Goal: Use online tool/utility

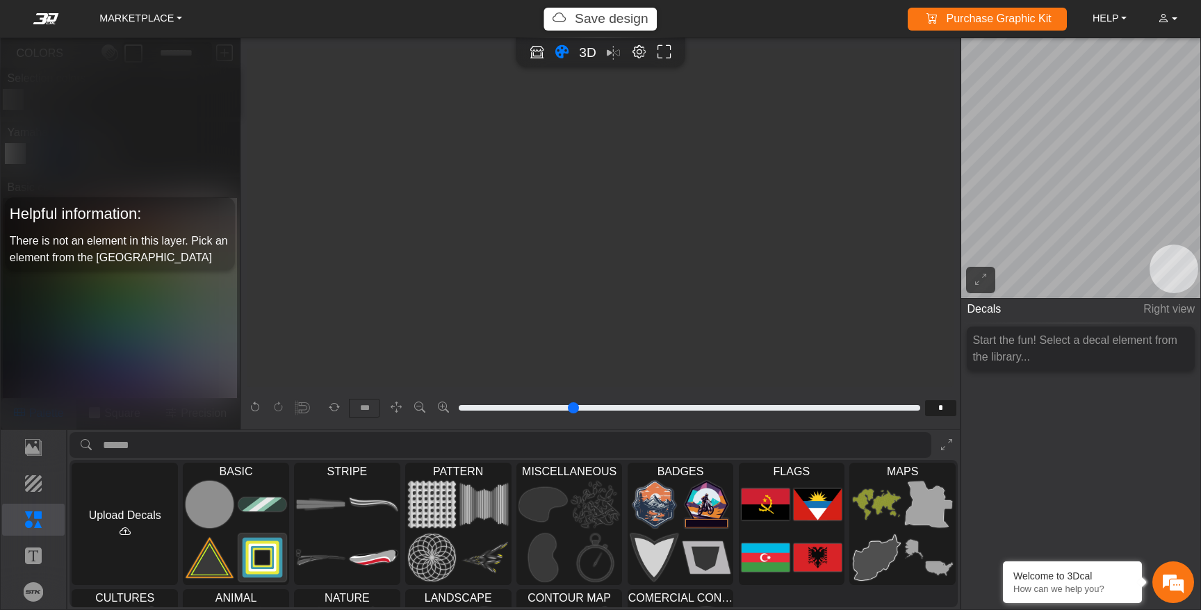
scroll to position [571, 430]
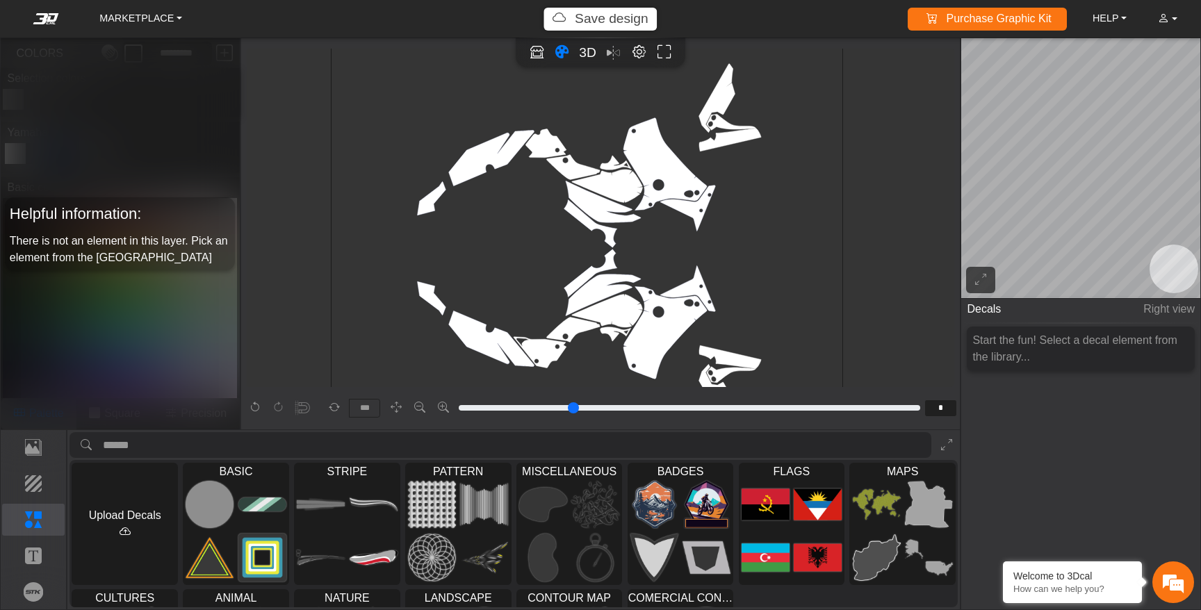
type input "*"
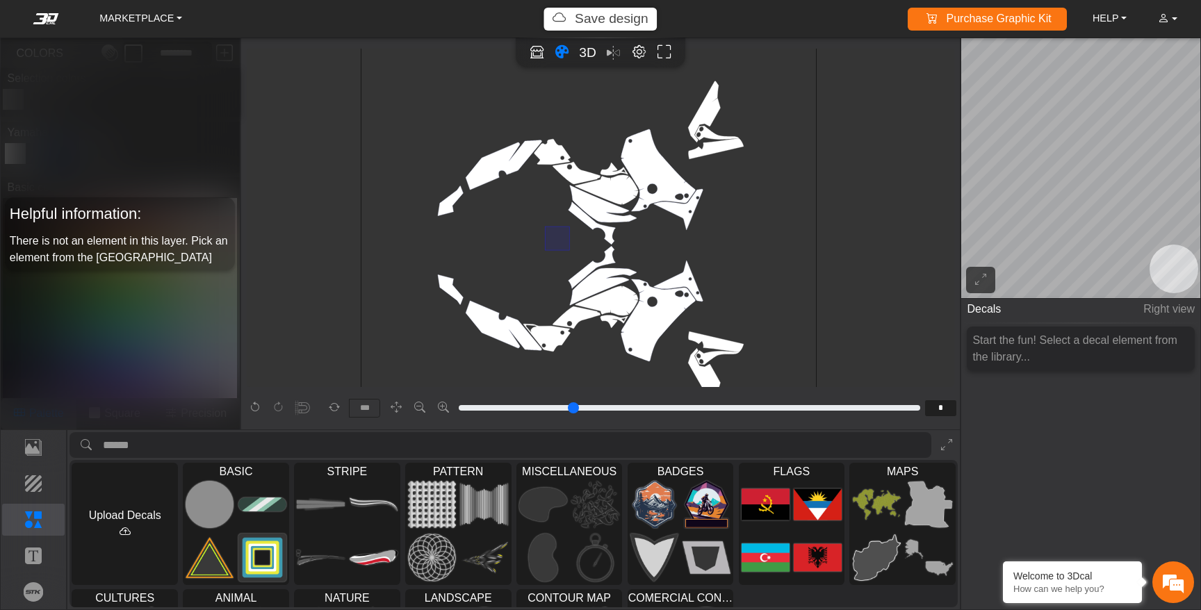
drag, startPoint x: 569, startPoint y: 250, endPoint x: 517, endPoint y: 200, distance: 72.3
click at [517, 200] on icon "background_wire_template_bg decal_t700_left_fender decal_t700_right_fender text…" at bounding box center [588, 245] width 1367 height 1367
type input "*"
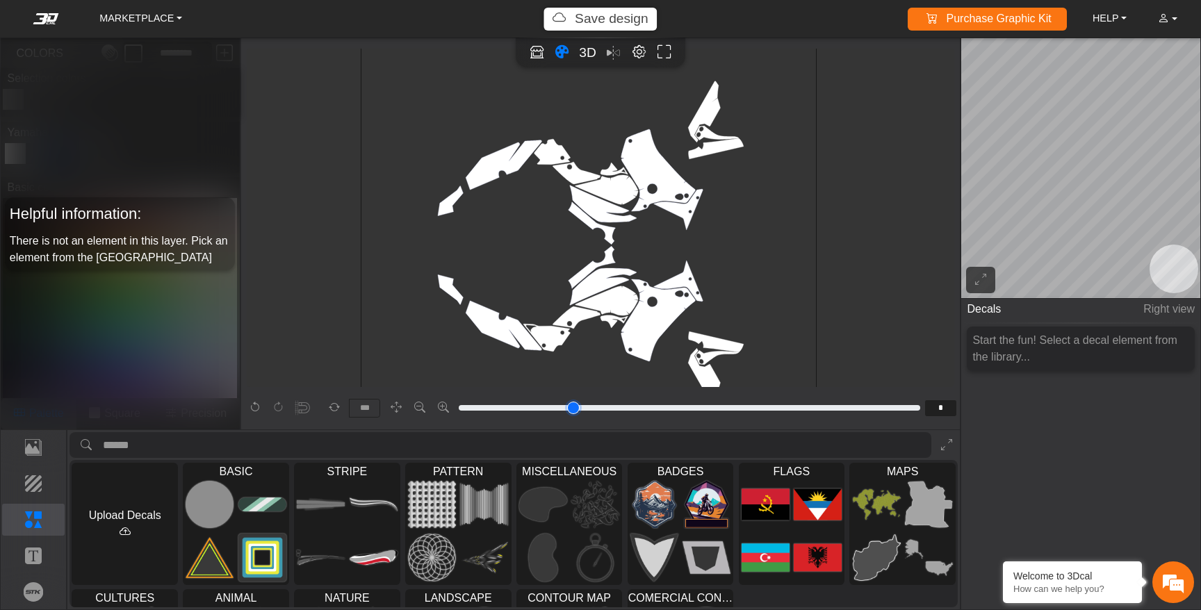
type input "*"
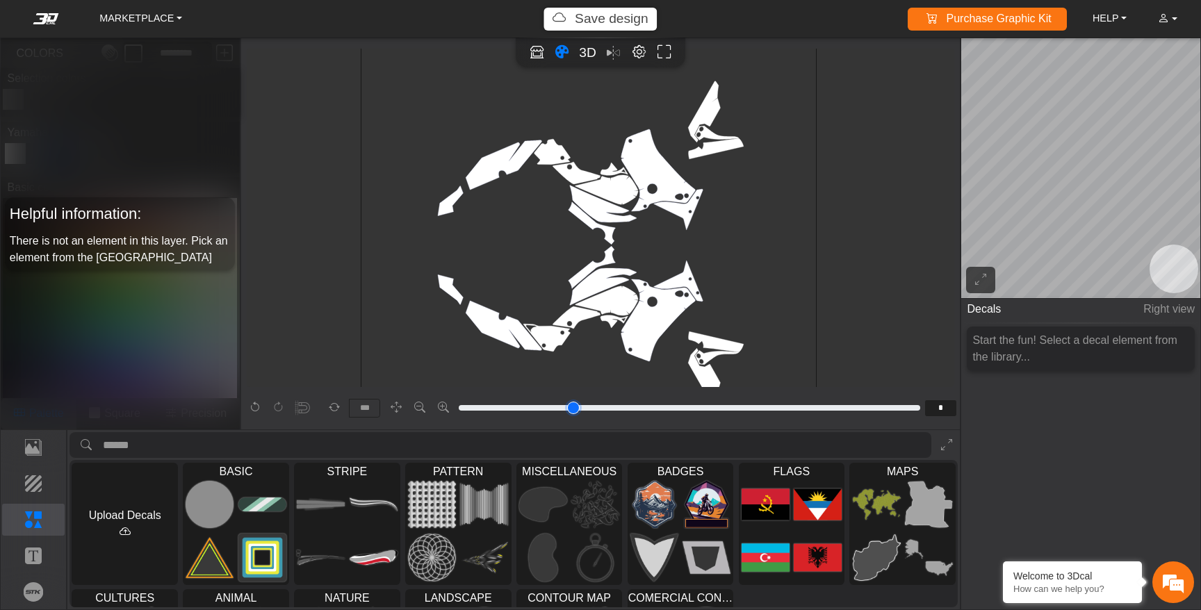
type input "*"
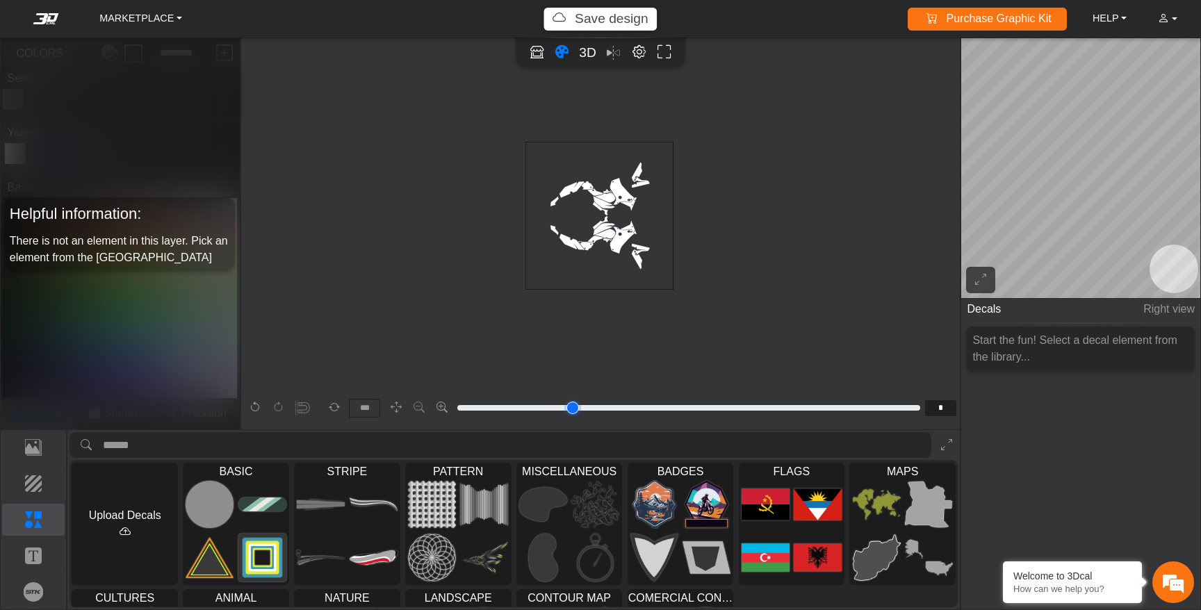
type input "*"
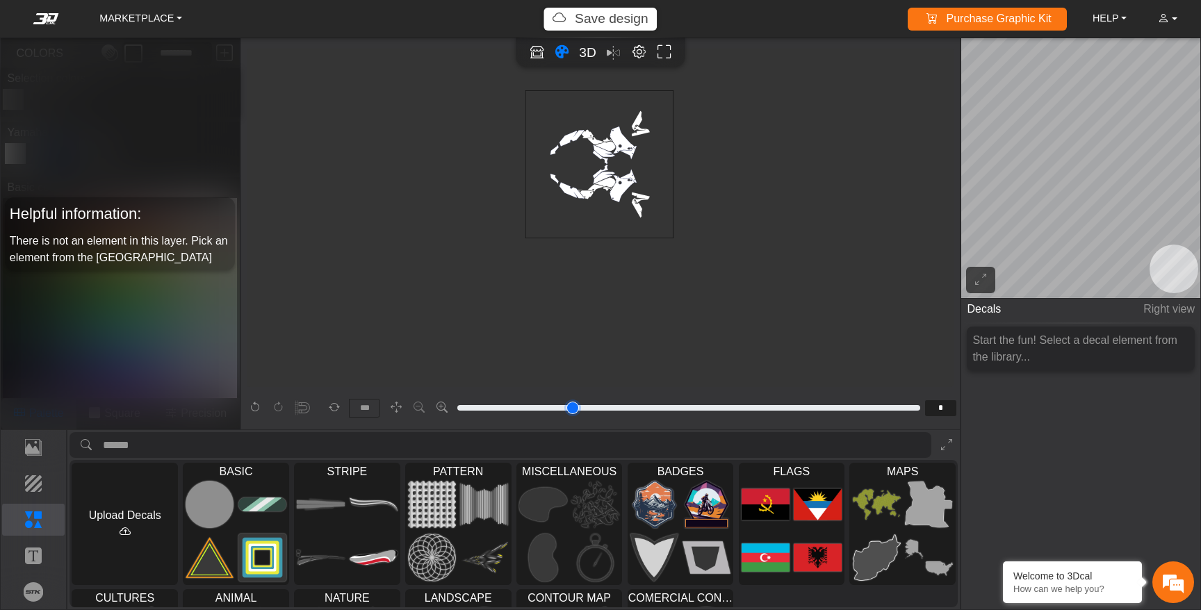
type input "*"
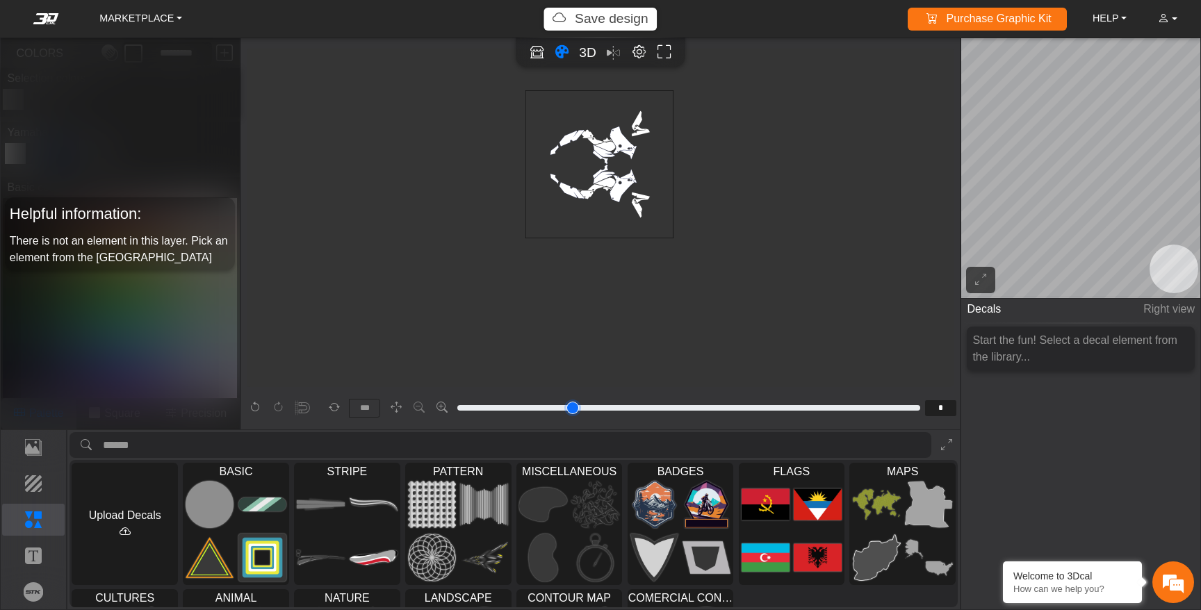
type input "*"
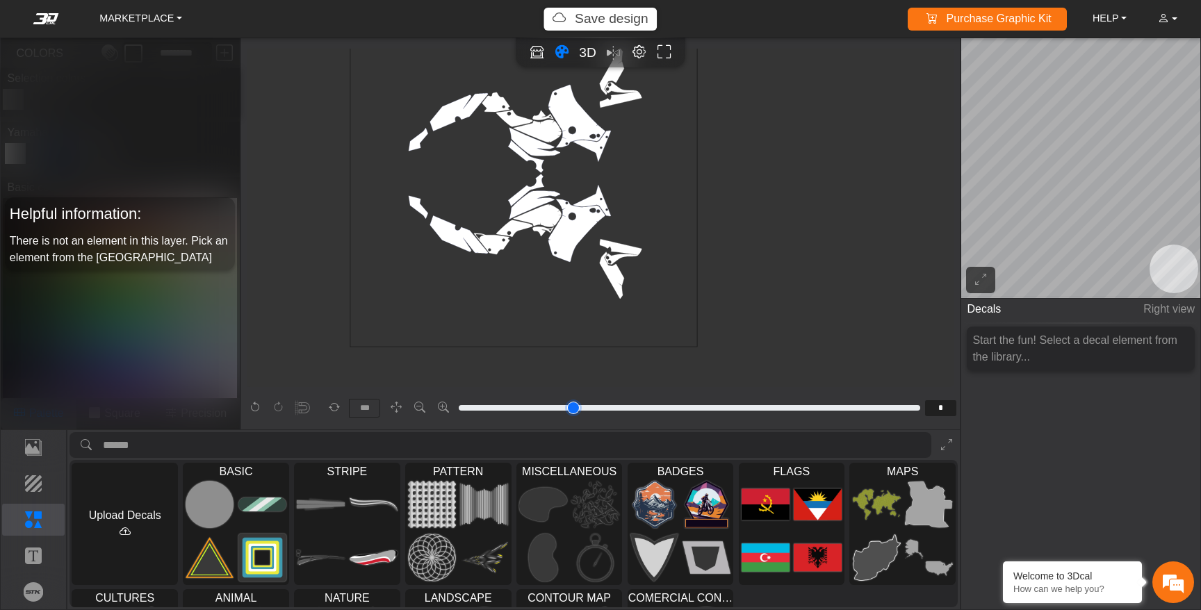
type input "*"
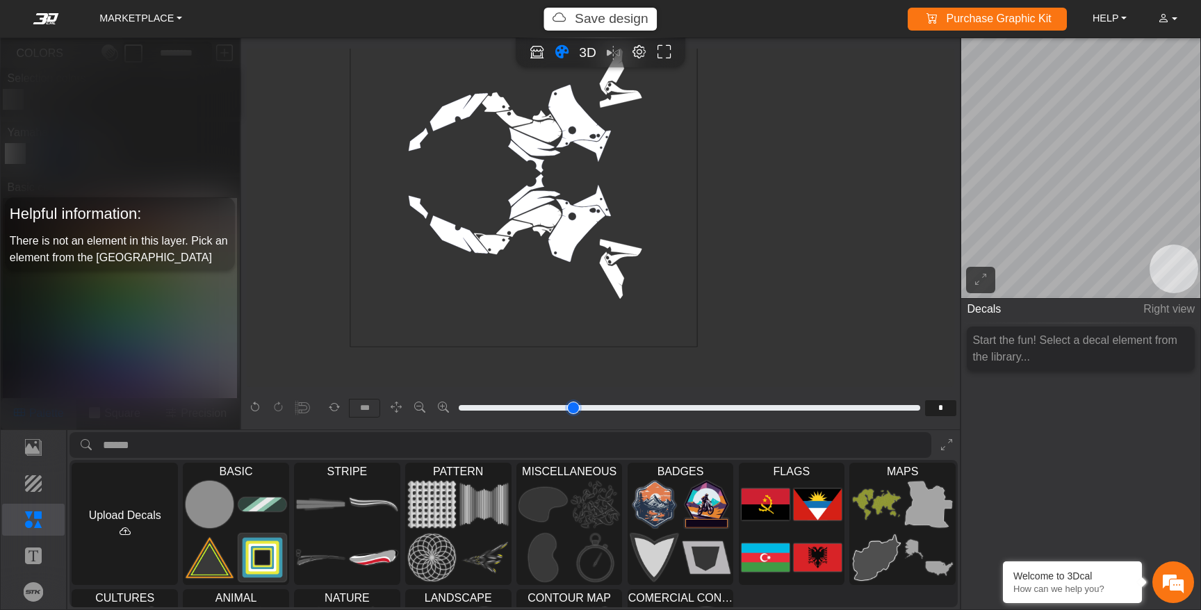
type input "*"
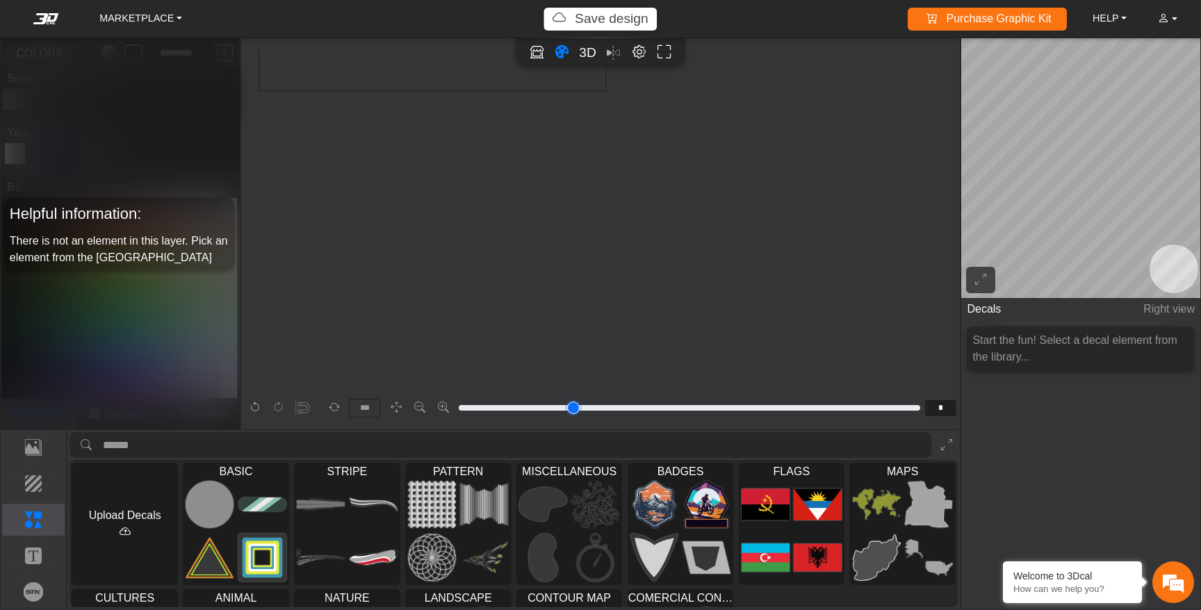
type input "**"
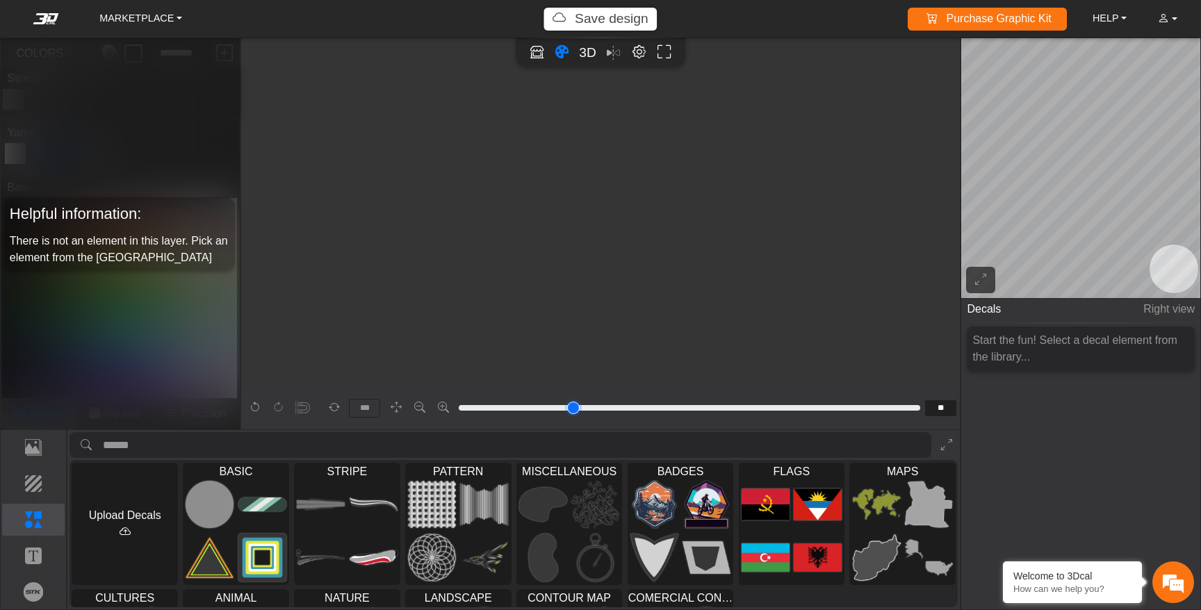
type input "**"
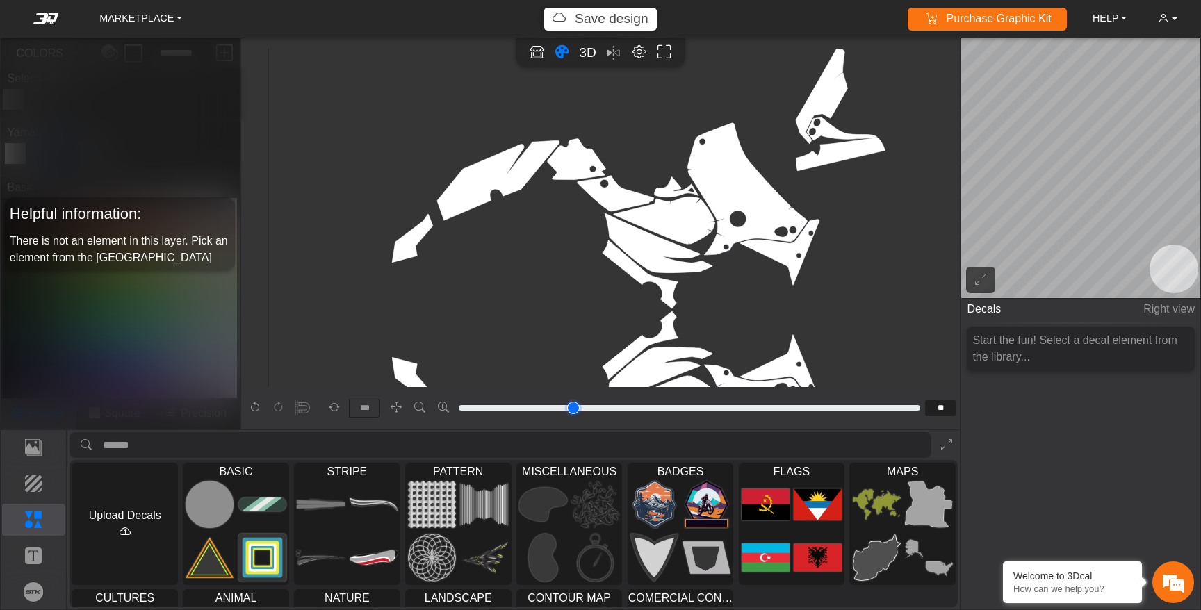
type input "**"
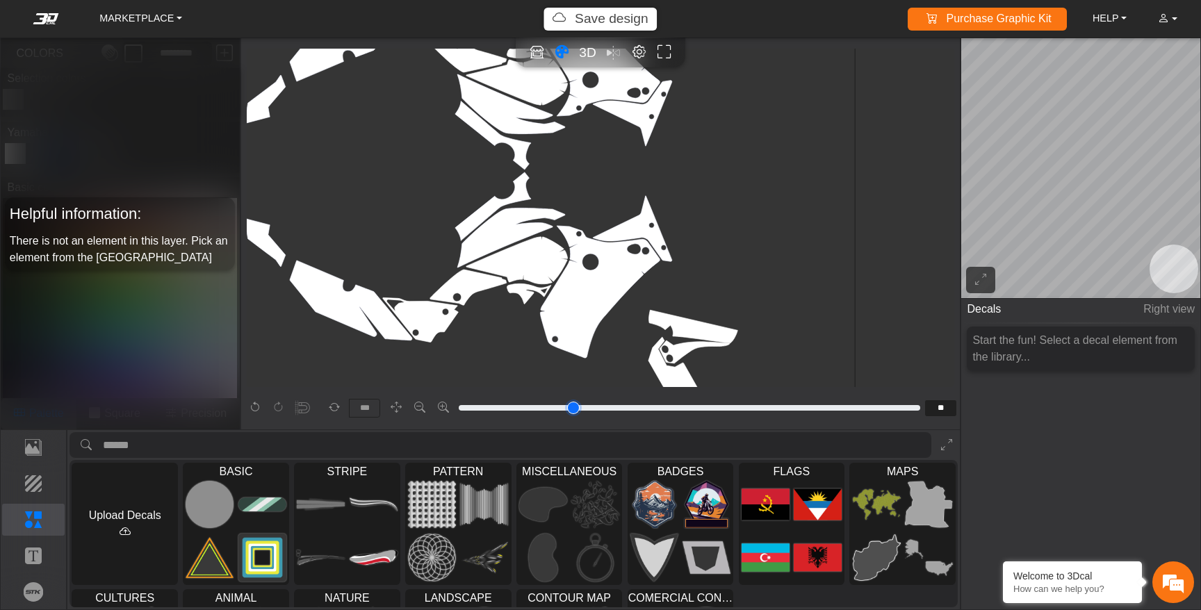
type input "**"
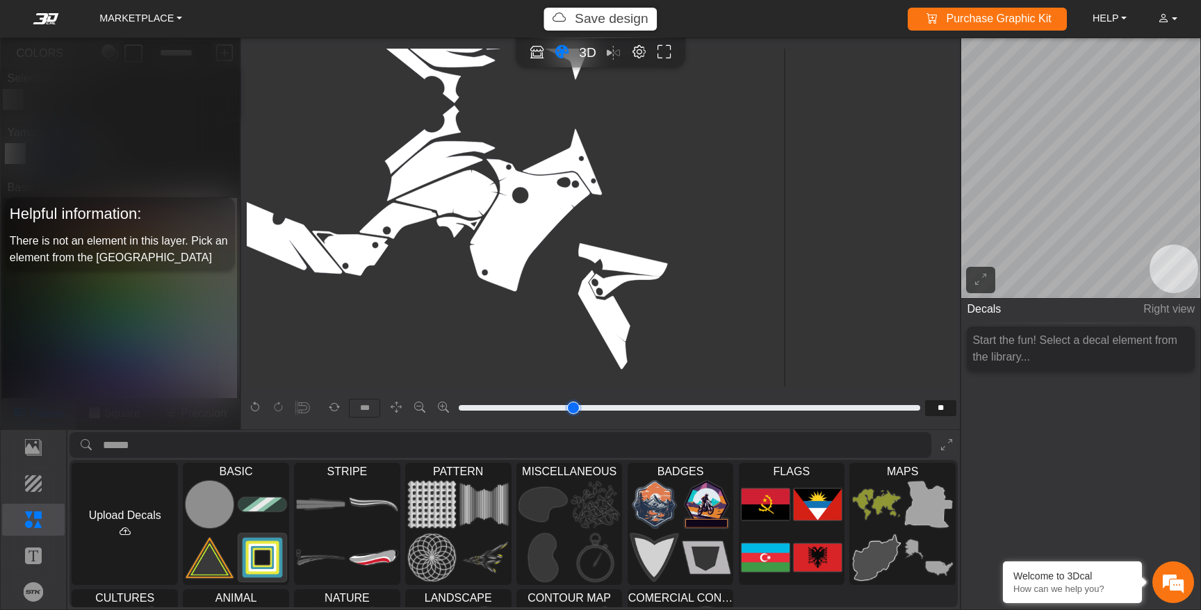
scroll to position [1057, 941]
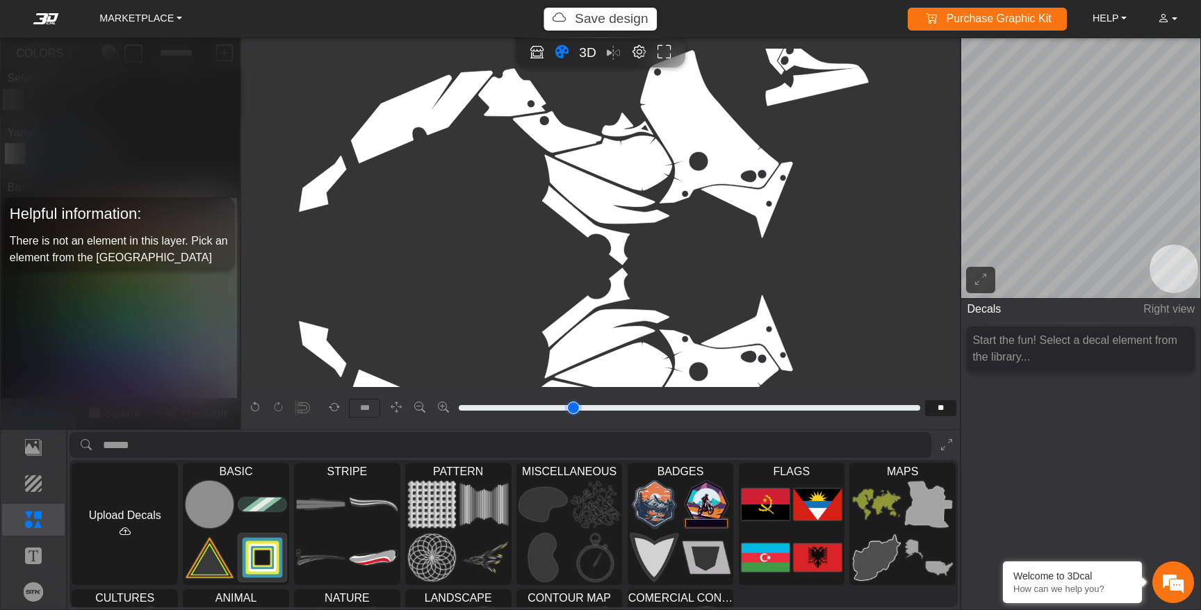
drag, startPoint x: 476, startPoint y: 408, endPoint x: 494, endPoint y: 414, distance: 19.8
type input "****"
click at [494, 414] on input "range" at bounding box center [690, 408] width 466 height 17
drag, startPoint x: 363, startPoint y: 284, endPoint x: 330, endPoint y: 194, distance: 96.3
click at [330, 193] on icon "background_wire_template_bg decal_t700_left_fender decal_t700_right_fender text…" at bounding box center [581, 267] width 2546 height 2546
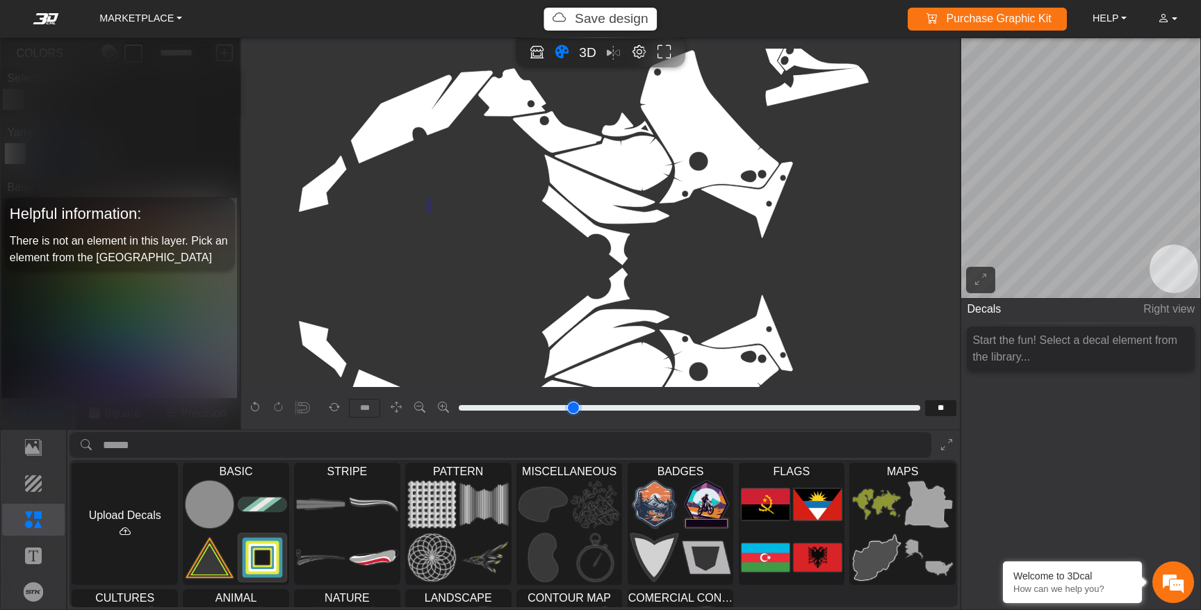
drag, startPoint x: 431, startPoint y: 198, endPoint x: 428, endPoint y: 212, distance: 14.2
click at [428, 212] on icon "background_wire_template_bg decal_t700_left_fender decal_t700_right_fender text…" at bounding box center [581, 267] width 2546 height 2546
drag, startPoint x: 666, startPoint y: 165, endPoint x: 637, endPoint y: 251, distance: 91.0
click at [637, 251] on icon "background_wire_template_bg decal_t700_left_fender decal_t700_right_fender text…" at bounding box center [581, 267] width 2546 height 2546
drag, startPoint x: 736, startPoint y: 230, endPoint x: 560, endPoint y: 234, distance: 175.3
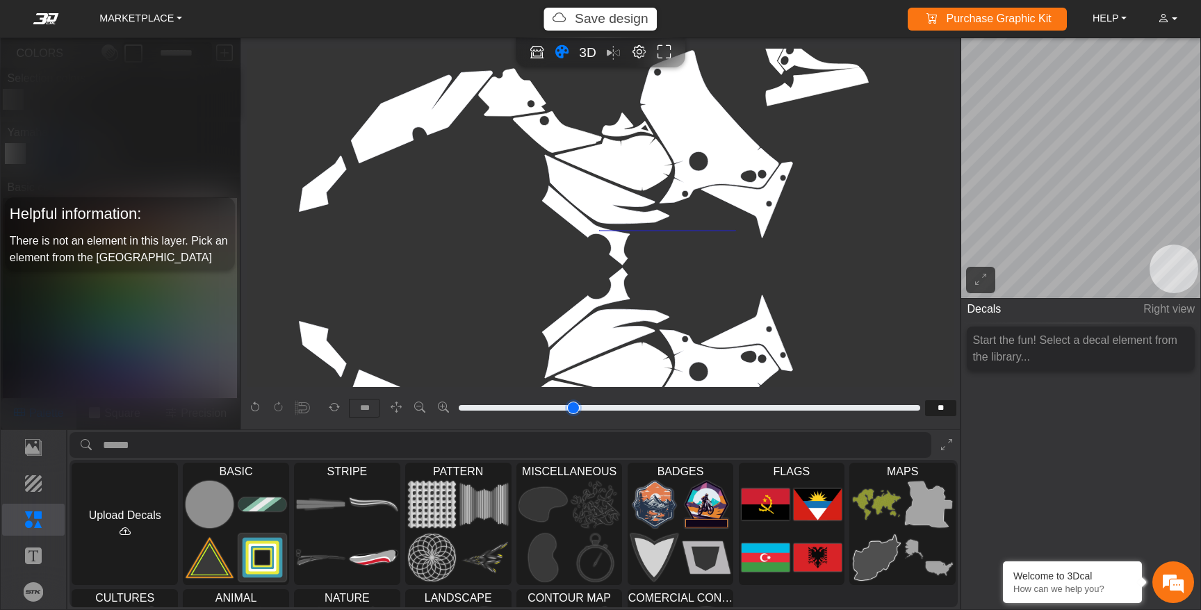
click at [560, 234] on icon "background_wire_template_bg decal_t700_left_fender decal_t700_right_fender text…" at bounding box center [581, 267] width 2546 height 2546
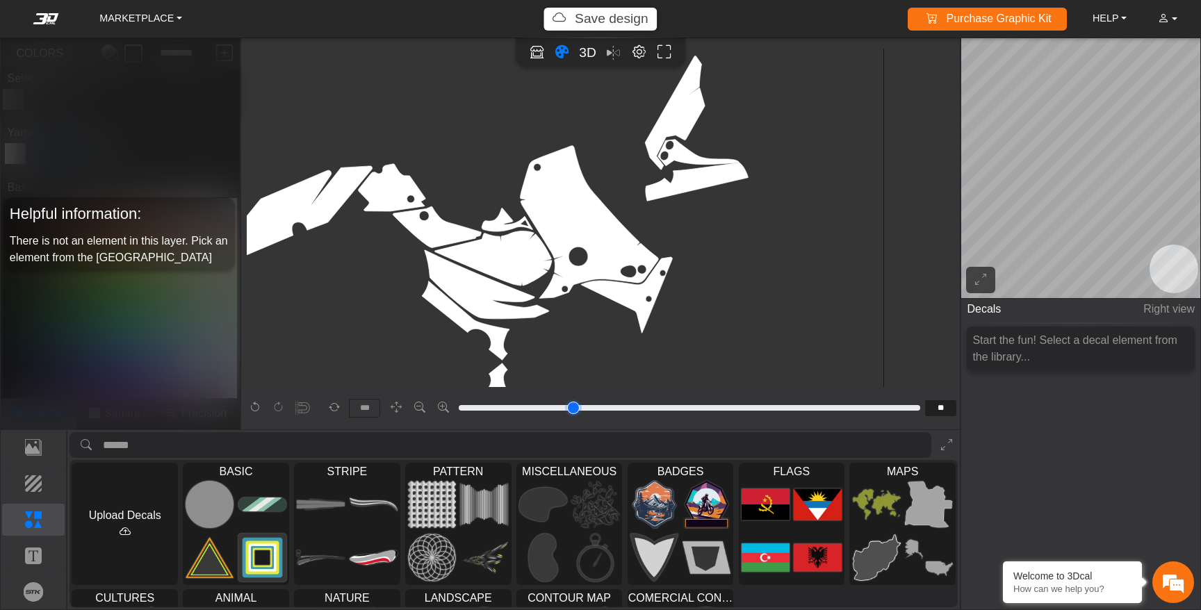
scroll to position [1086, 1061]
